Goal: Navigation & Orientation: Find specific page/section

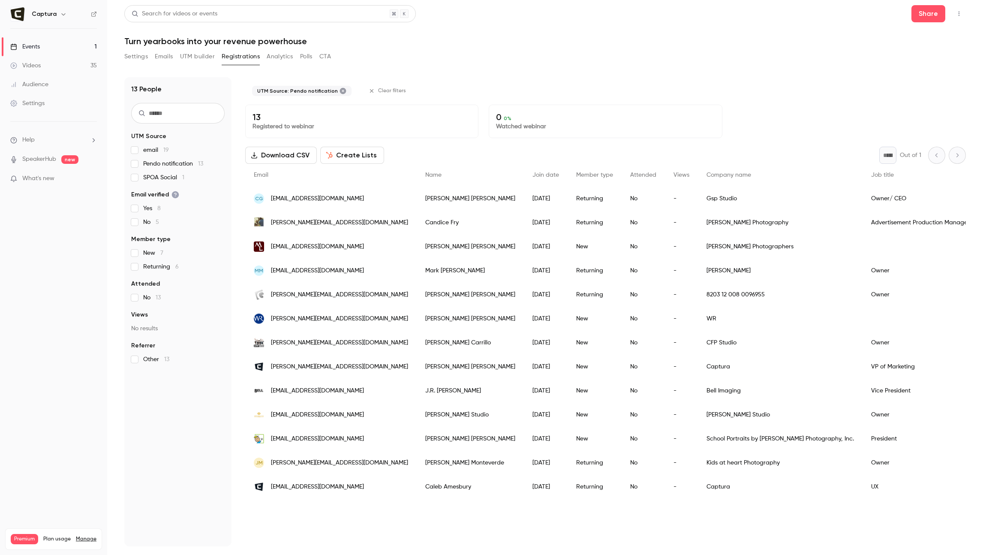
click at [51, 68] on link "Videos 35" at bounding box center [53, 65] width 107 height 19
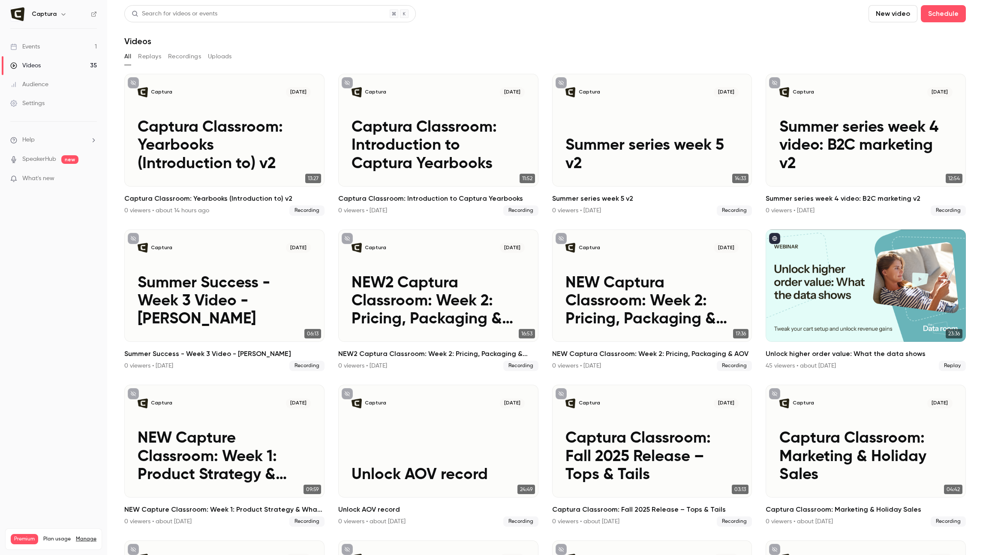
click at [63, 73] on link "Videos 35" at bounding box center [53, 65] width 107 height 19
click at [58, 49] on link "Events 1" at bounding box center [53, 46] width 107 height 19
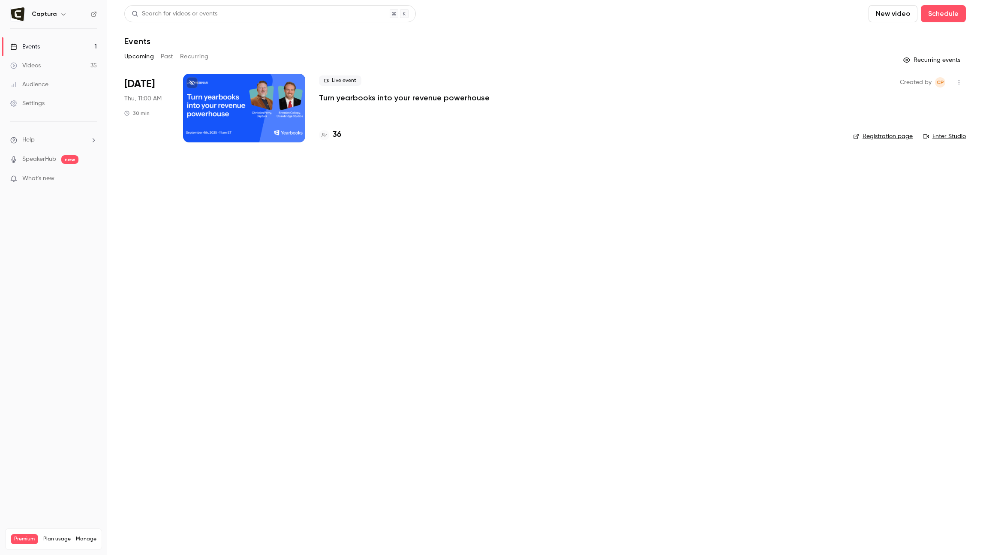
click at [51, 63] on link "Videos 35" at bounding box center [53, 65] width 107 height 19
